Goal: Task Accomplishment & Management: Manage account settings

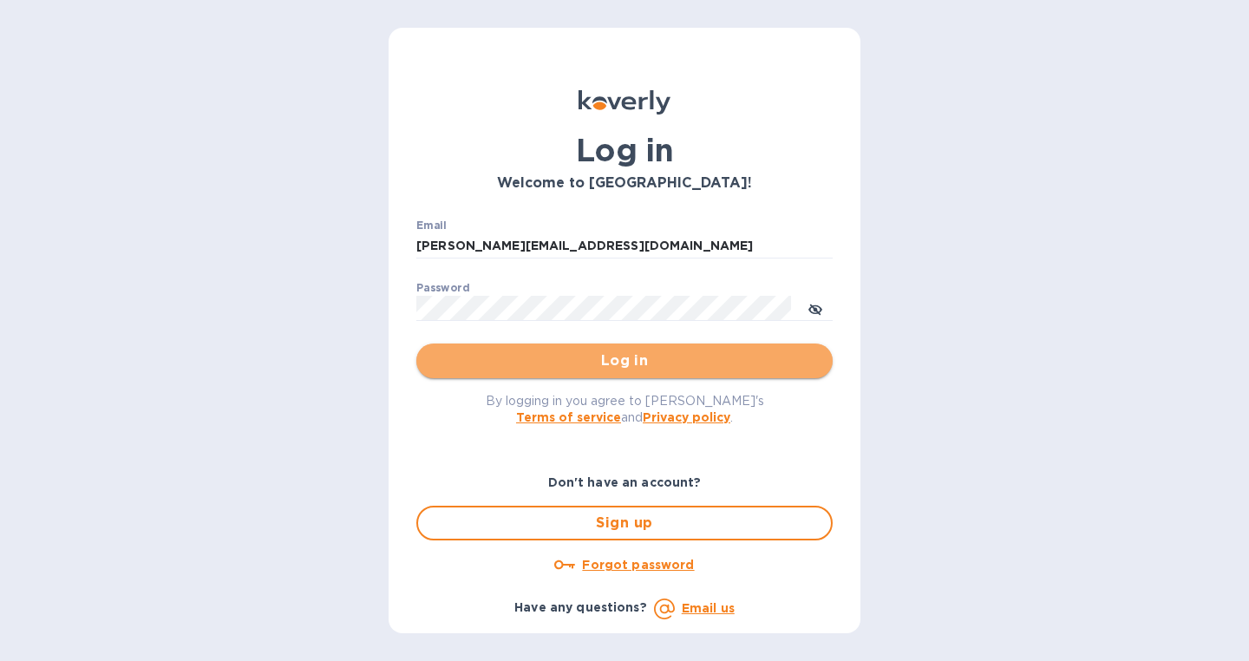
click at [656, 364] on span "Log in" at bounding box center [624, 360] width 389 height 21
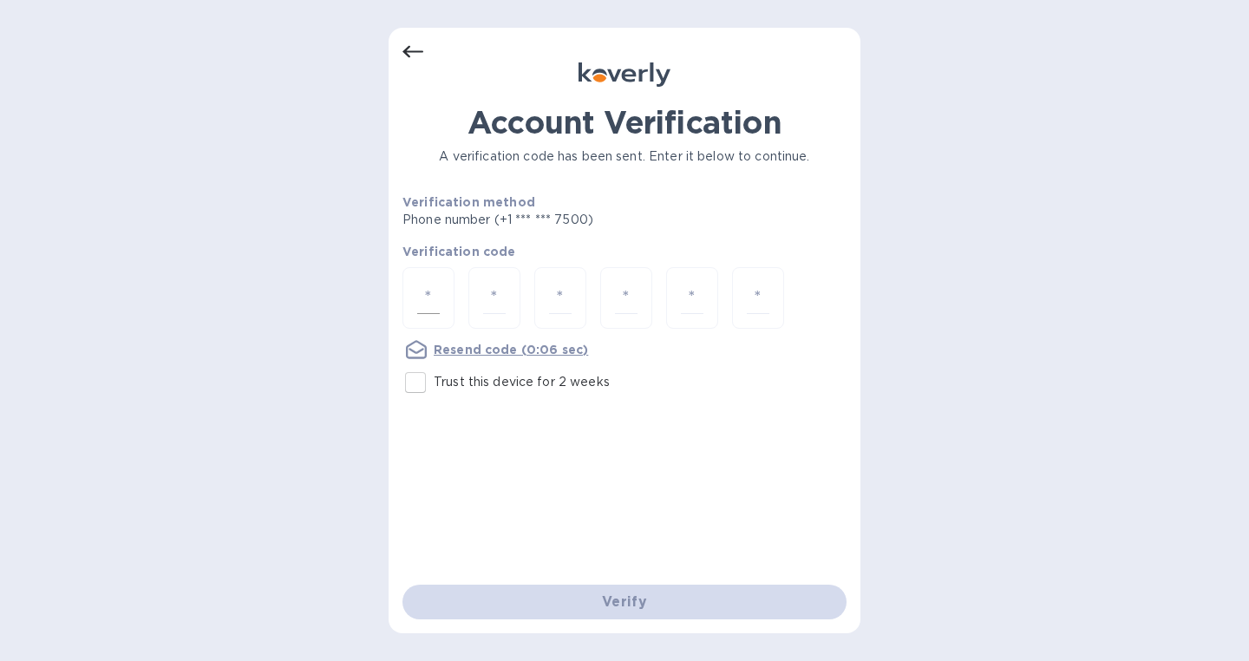
click at [417, 291] on input "number" at bounding box center [428, 298] width 23 height 32
type input "5"
type input "4"
type input "0"
type input "7"
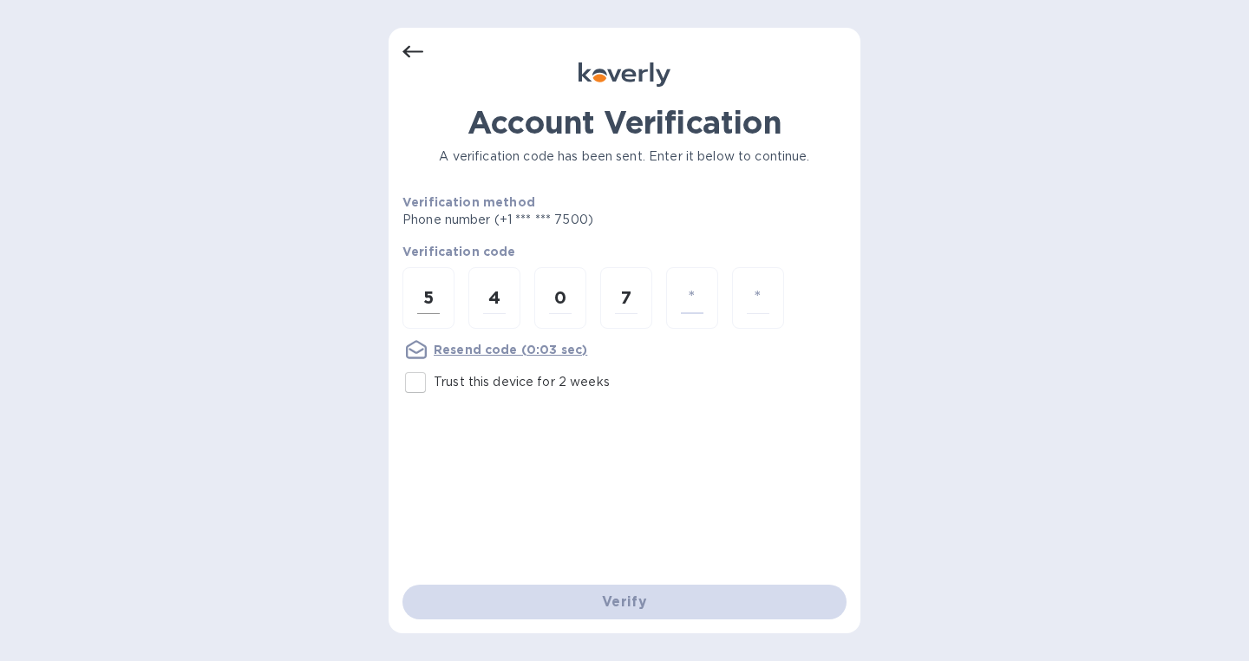
type input "9"
type input "0"
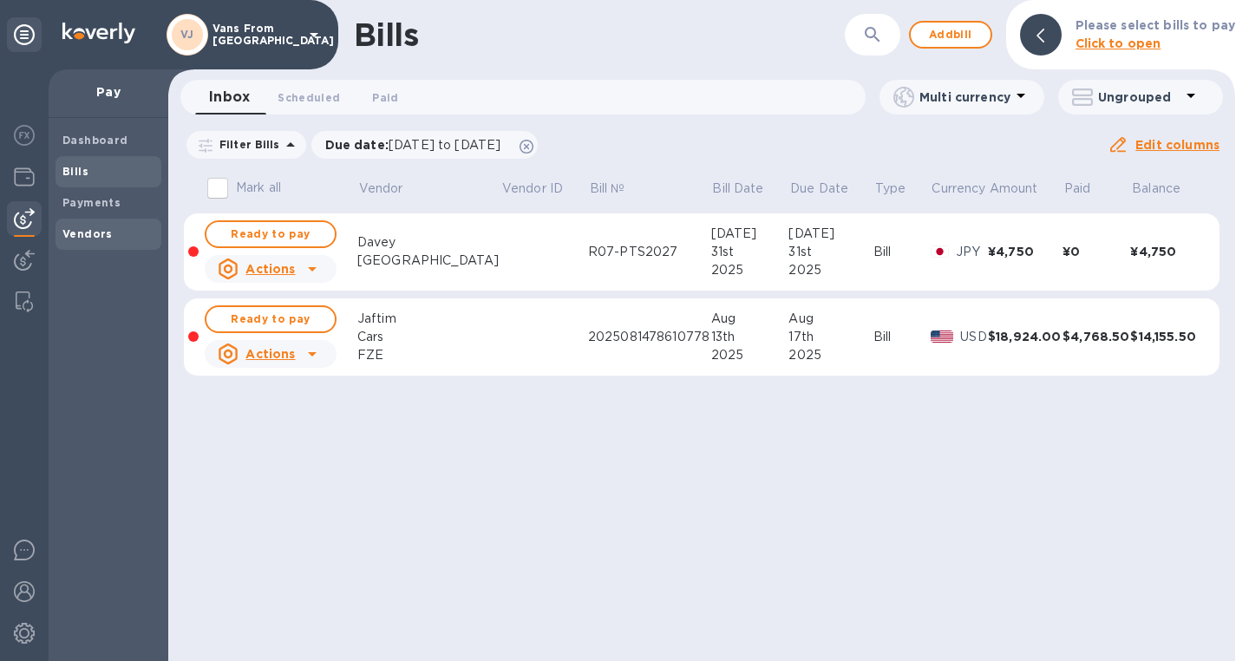
click at [109, 230] on span "Vendors" at bounding box center [108, 234] width 92 height 17
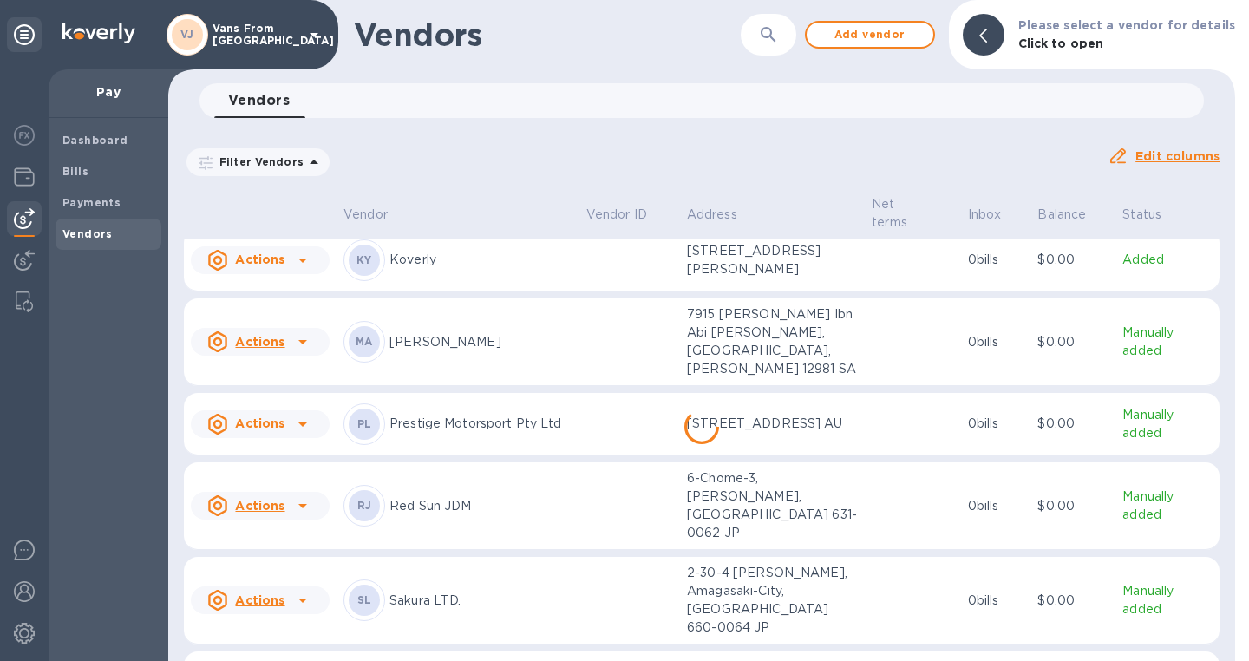
scroll to position [560, 0]
